Goal: Task Accomplishment & Management: Manage account settings

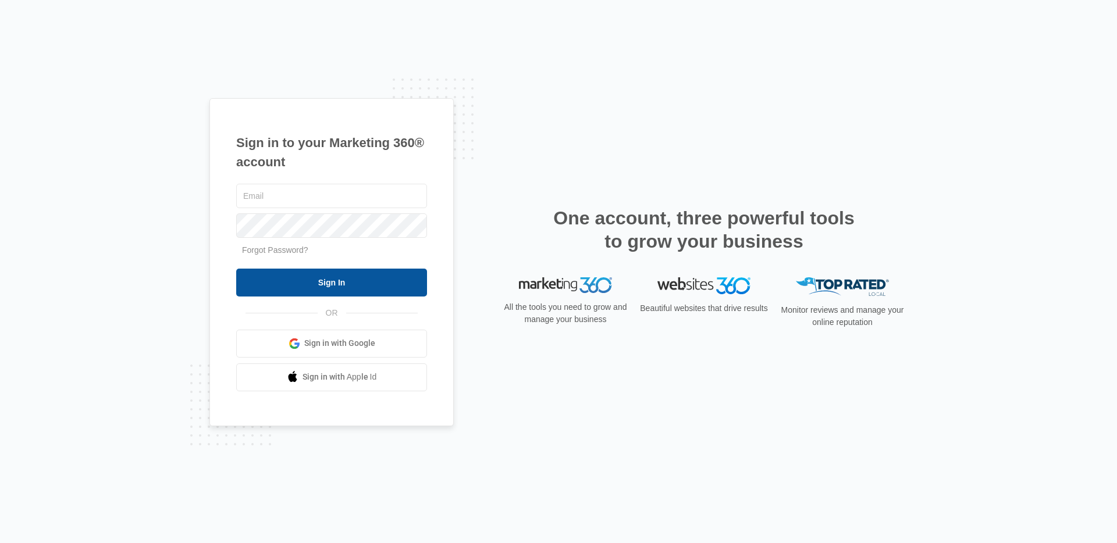
type input "[PERSON_NAME][EMAIL_ADDRESS][PERSON_NAME][DOMAIN_NAME]"
click at [341, 278] on input "Sign In" at bounding box center [331, 283] width 191 height 28
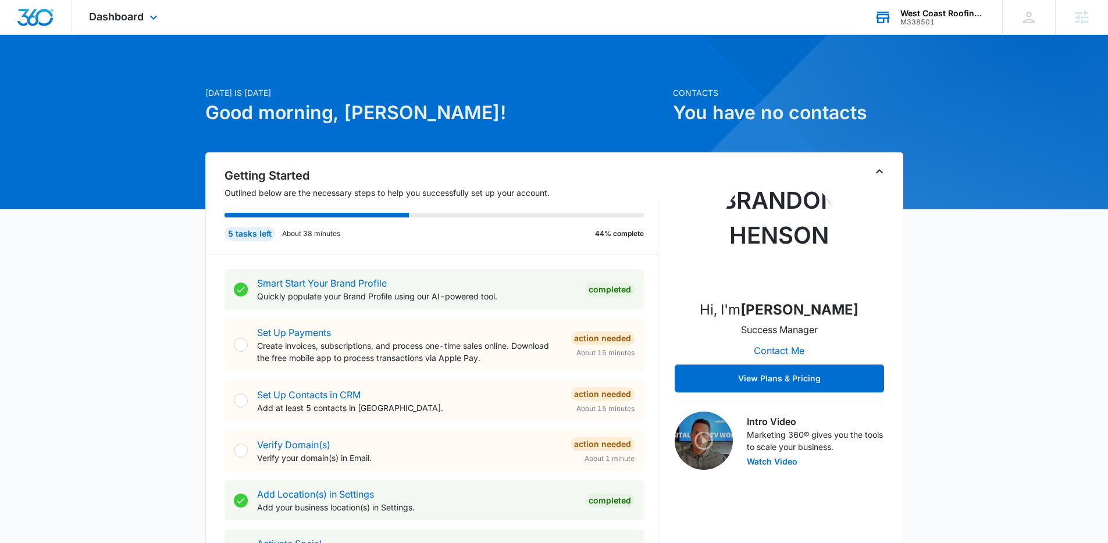
click at [947, 12] on div "West Coast Roofing, LLC" at bounding box center [943, 13] width 85 height 9
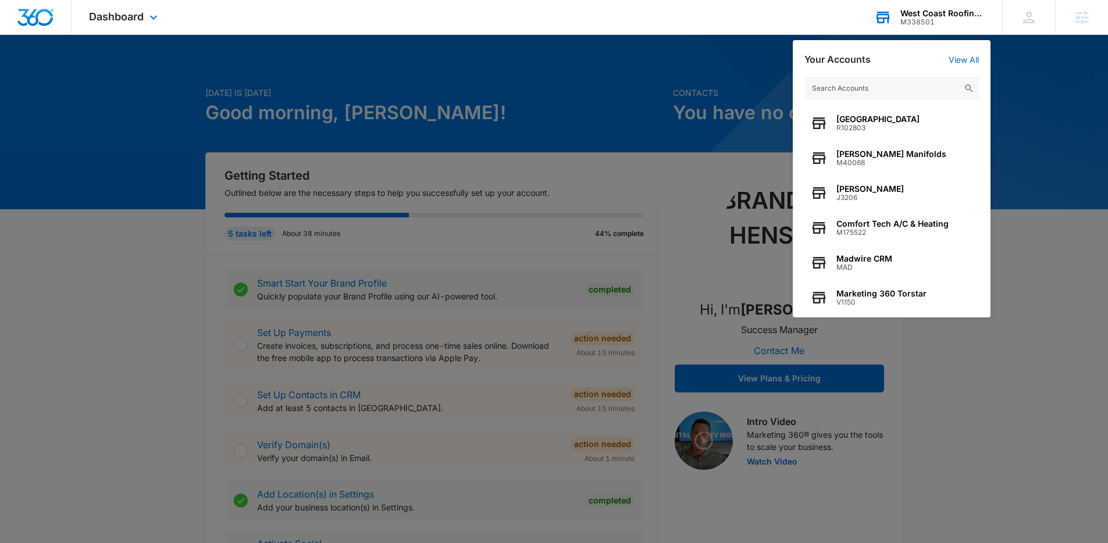
click at [886, 90] on input "text" at bounding box center [892, 88] width 175 height 23
click at [869, 91] on input "text" at bounding box center [892, 88] width 175 height 23
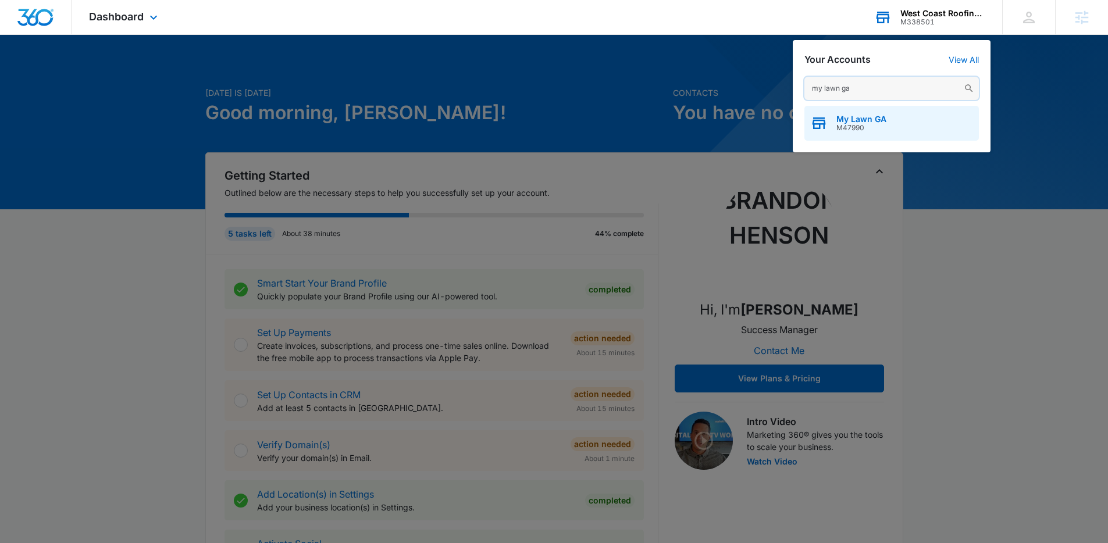
type input "my lawn ga"
click at [868, 119] on span "My Lawn GA" at bounding box center [862, 119] width 50 height 9
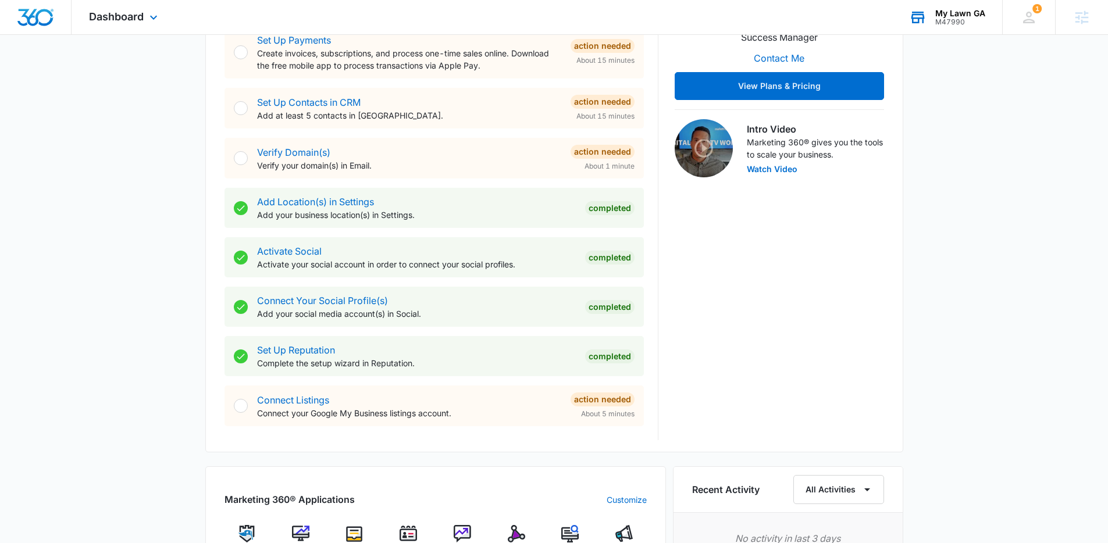
scroll to position [310, 0]
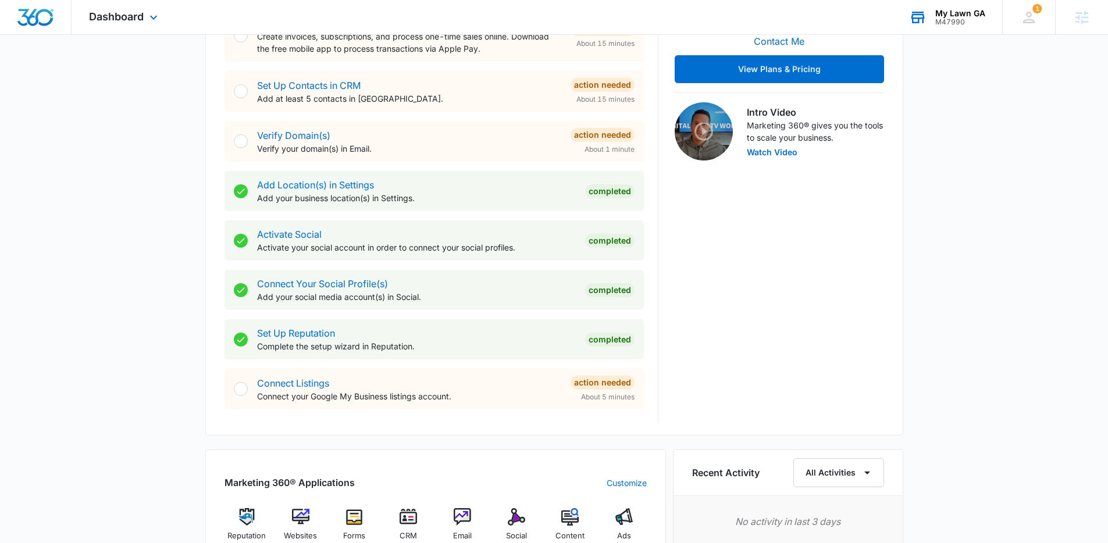
click at [990, 261] on div "Today is Monday, October 6th Good morning, Lindsey! Contacts You have no contac…" at bounding box center [554, 368] width 1108 height 1257
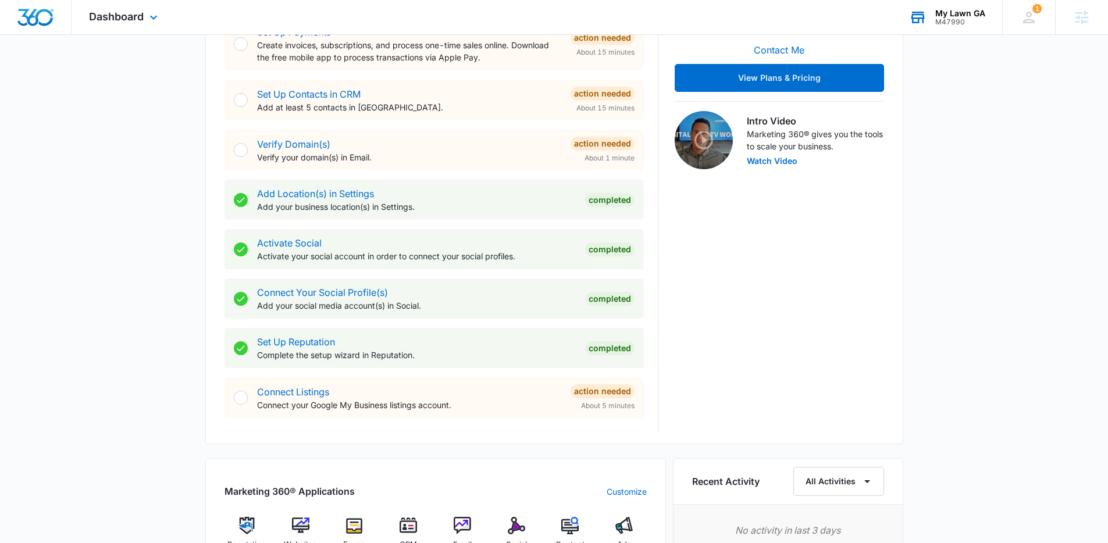
scroll to position [293, 0]
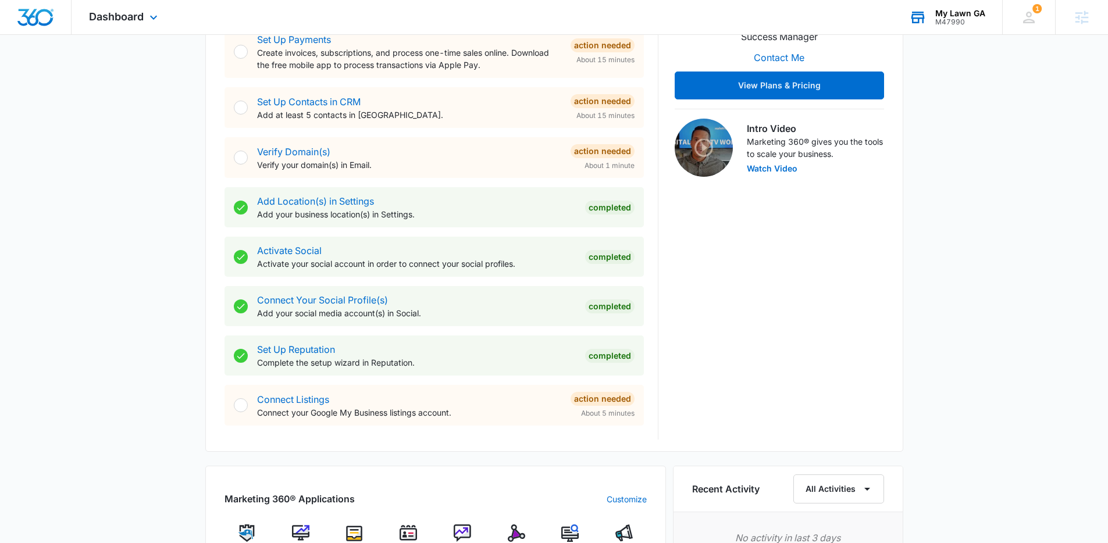
click at [959, 225] on div "Today is Monday, October 6th Good morning, Lindsey! Contacts You have no contac…" at bounding box center [554, 384] width 1108 height 1257
click at [961, 206] on div "Today is Monday, October 6th Good morning, Lindsey! Contacts You have no contac…" at bounding box center [554, 384] width 1108 height 1257
click at [986, 144] on div "Today is Monday, October 6th Good morning, Lindsey! Contacts You have no contac…" at bounding box center [554, 384] width 1108 height 1257
click at [993, 146] on div "Today is Monday, October 6th Good morning, Lindsey! Contacts You have no contac…" at bounding box center [554, 384] width 1108 height 1257
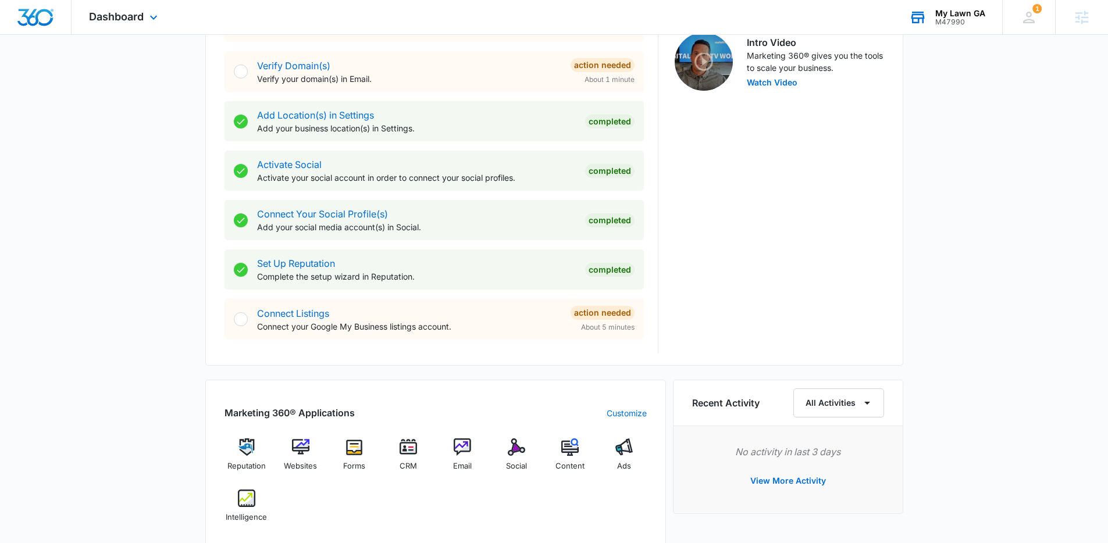
scroll to position [0, 0]
